Goal: Task Accomplishment & Management: Use online tool/utility

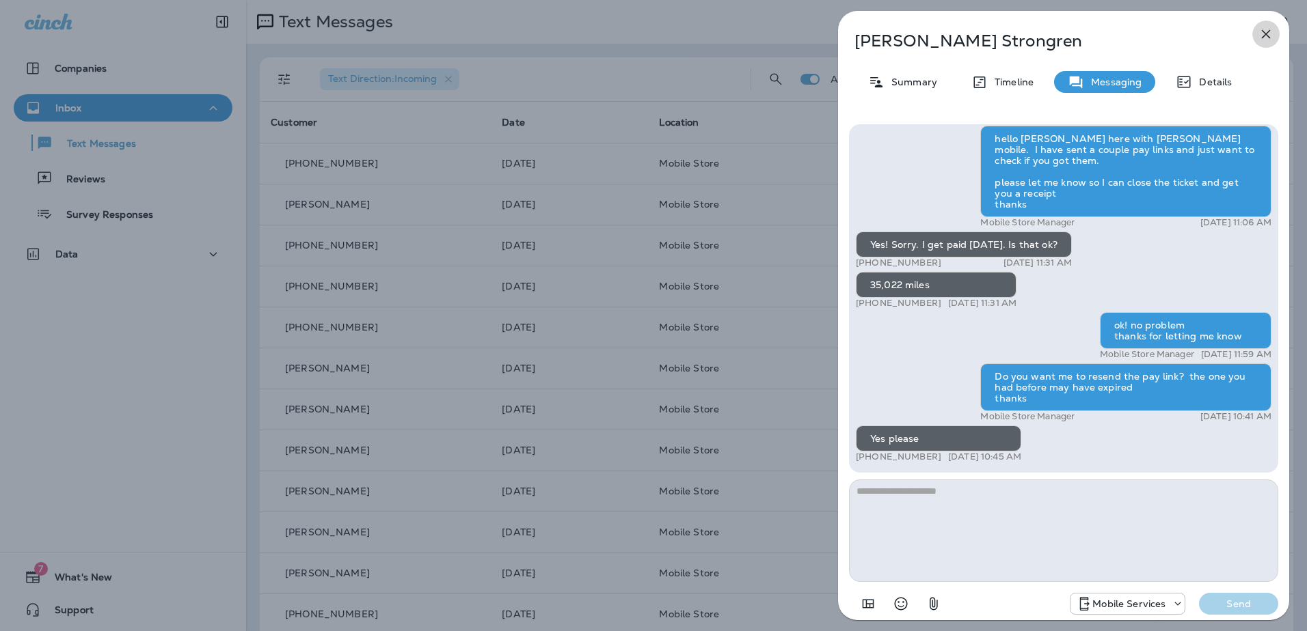
click at [1258, 31] on icon "button" at bounding box center [1265, 34] width 16 height 16
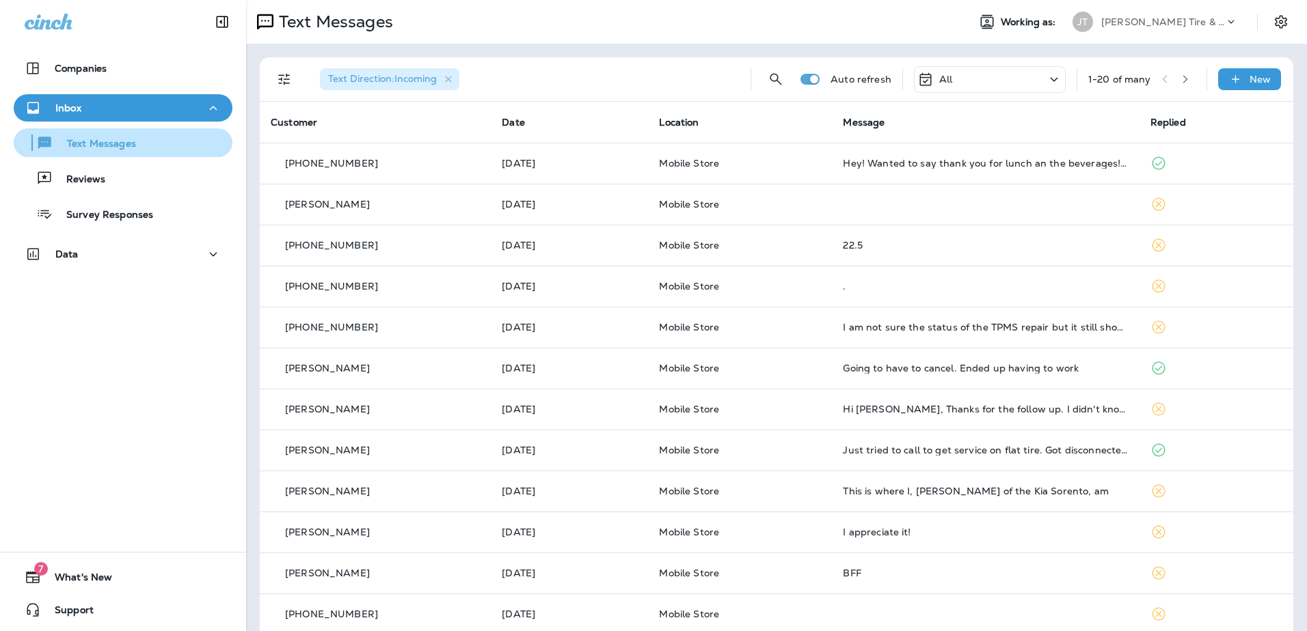
click at [109, 136] on div "Text Messages" at bounding box center [77, 143] width 117 height 21
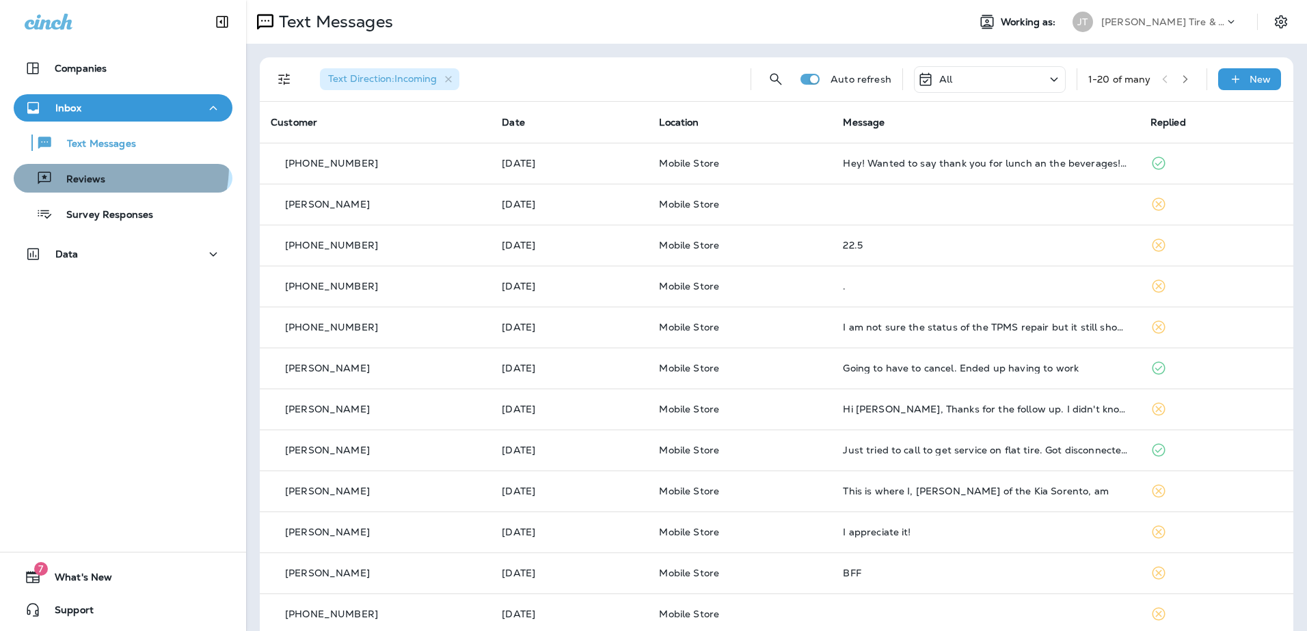
click at [99, 166] on button "Reviews" at bounding box center [123, 178] width 219 height 29
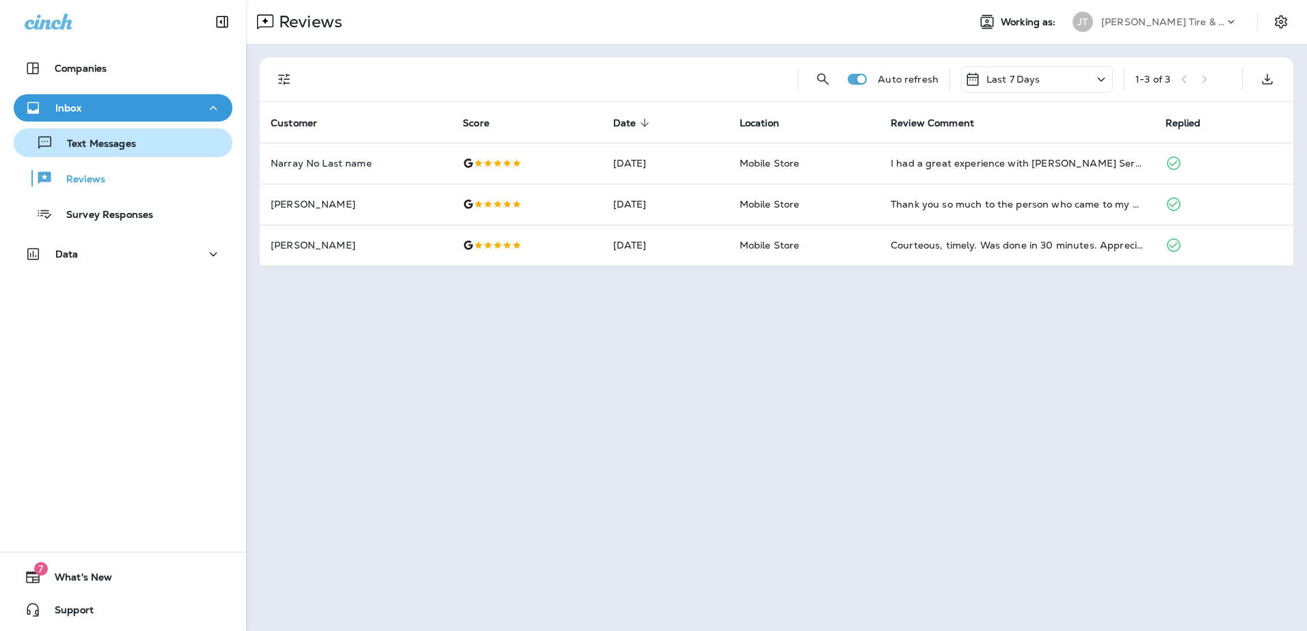
click at [103, 152] on div "Text Messages" at bounding box center [77, 143] width 117 height 21
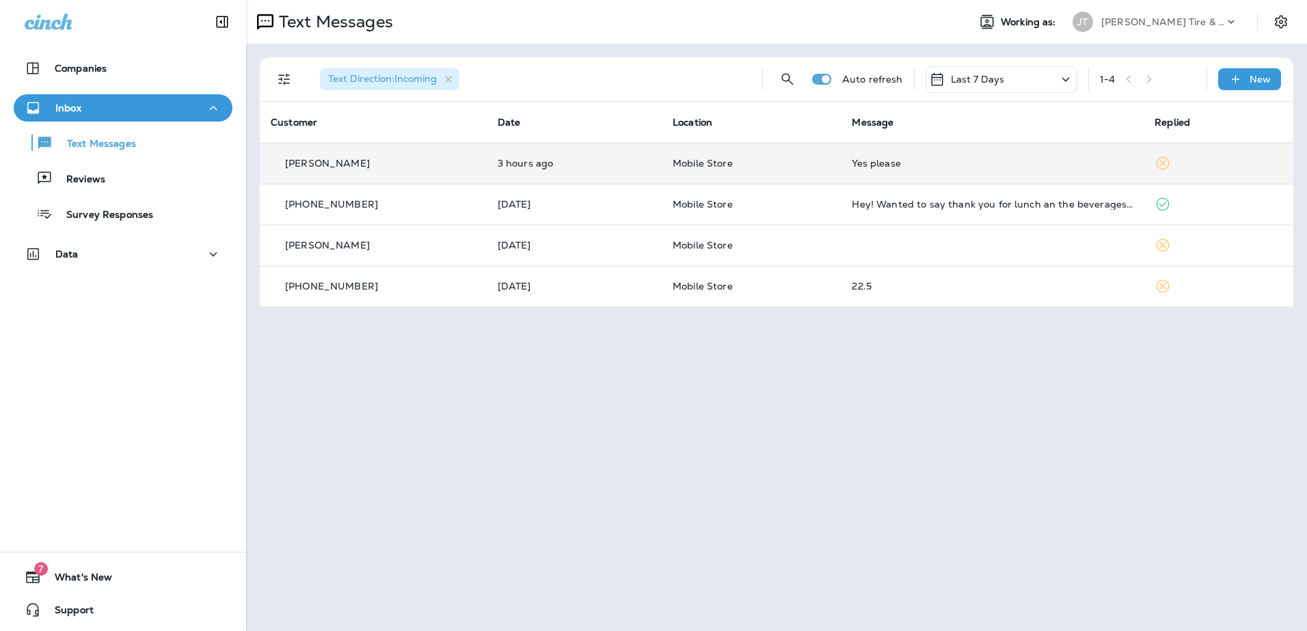
click at [871, 158] on div "Yes please" at bounding box center [992, 163] width 281 height 11
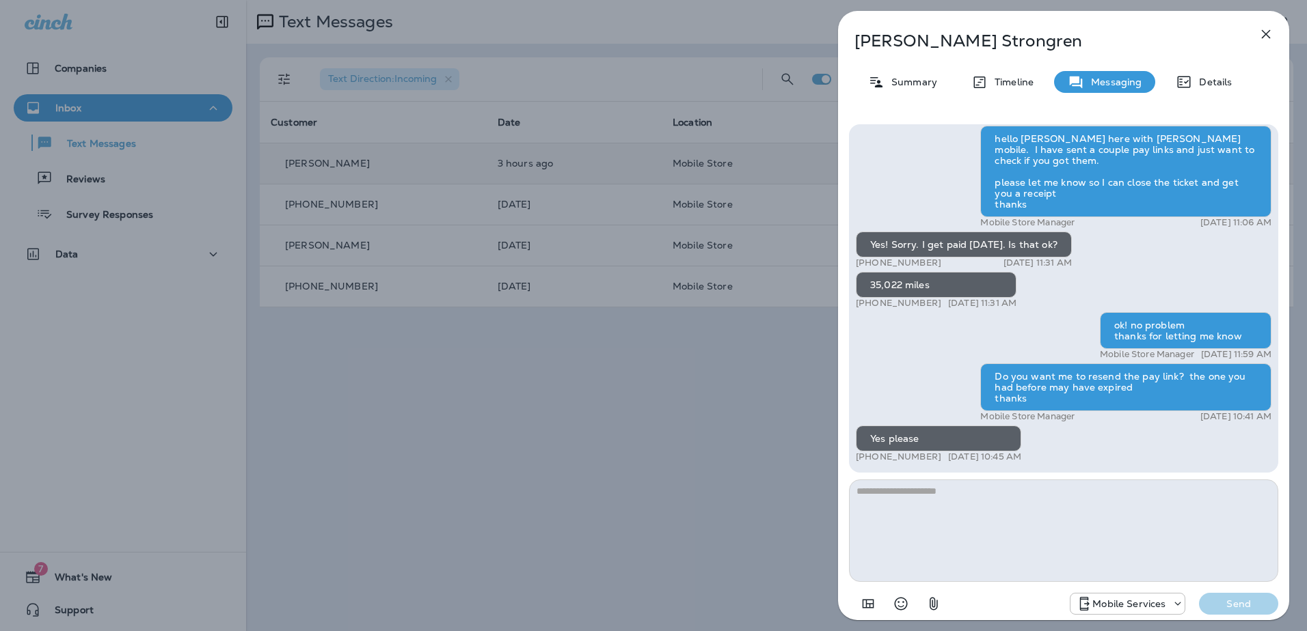
click at [1266, 33] on icon "button" at bounding box center [1265, 34] width 16 height 16
